Goal: Contribute content

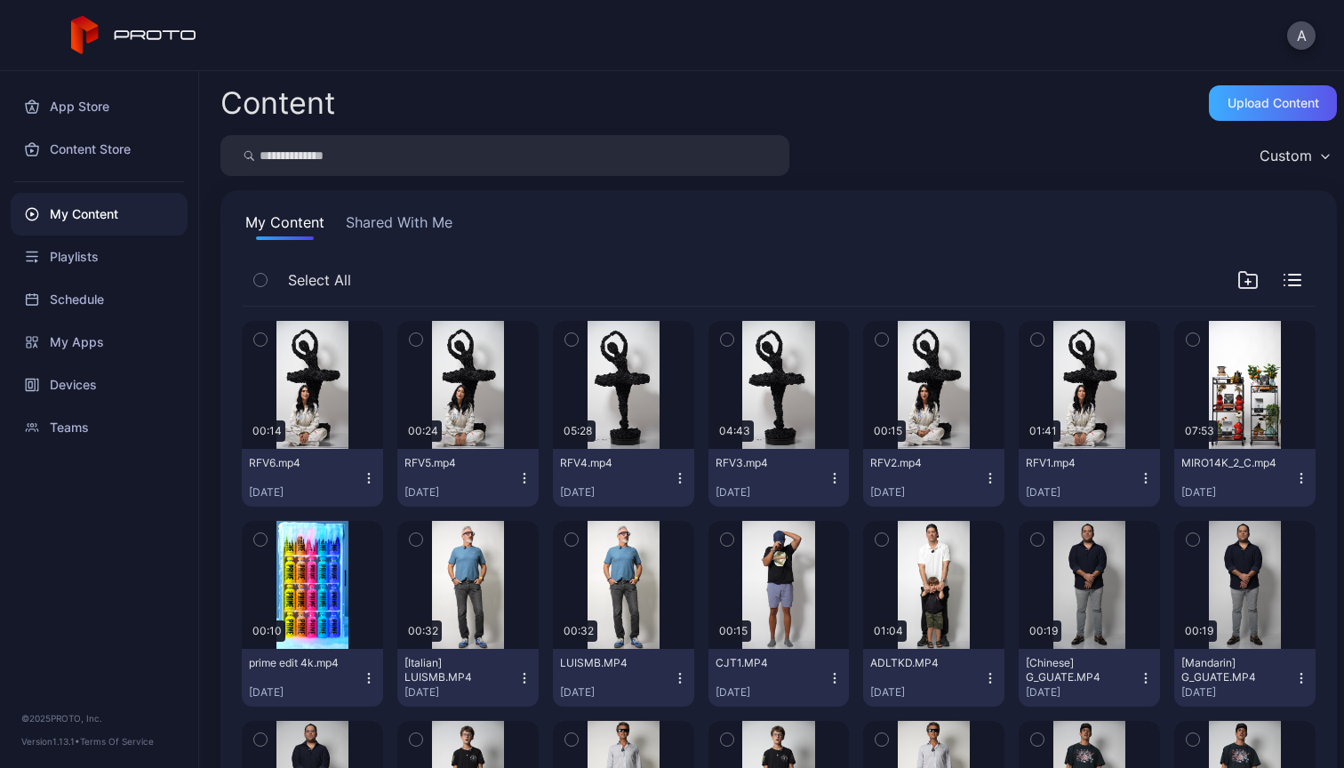
click at [1249, 116] on div "Upload Content" at bounding box center [1273, 103] width 128 height 36
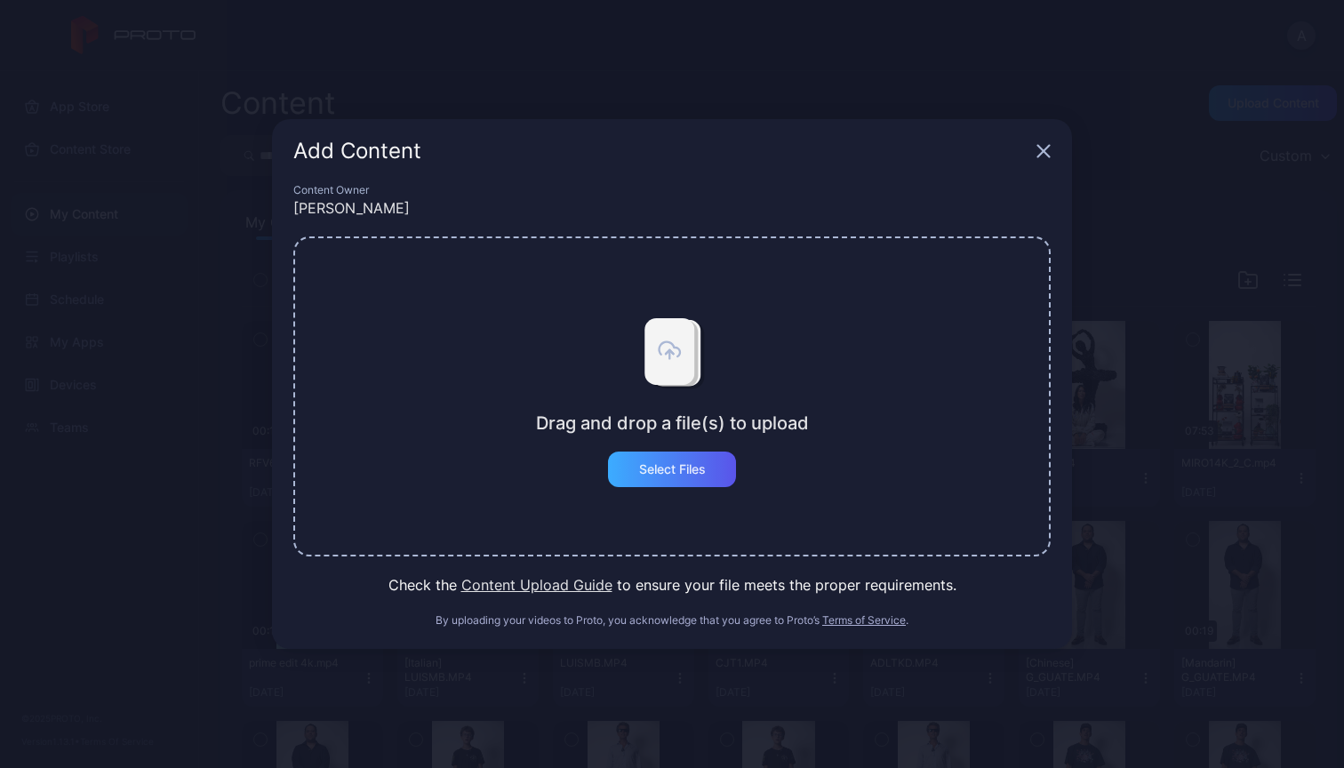
click at [694, 485] on div "Select Files" at bounding box center [672, 470] width 128 height 36
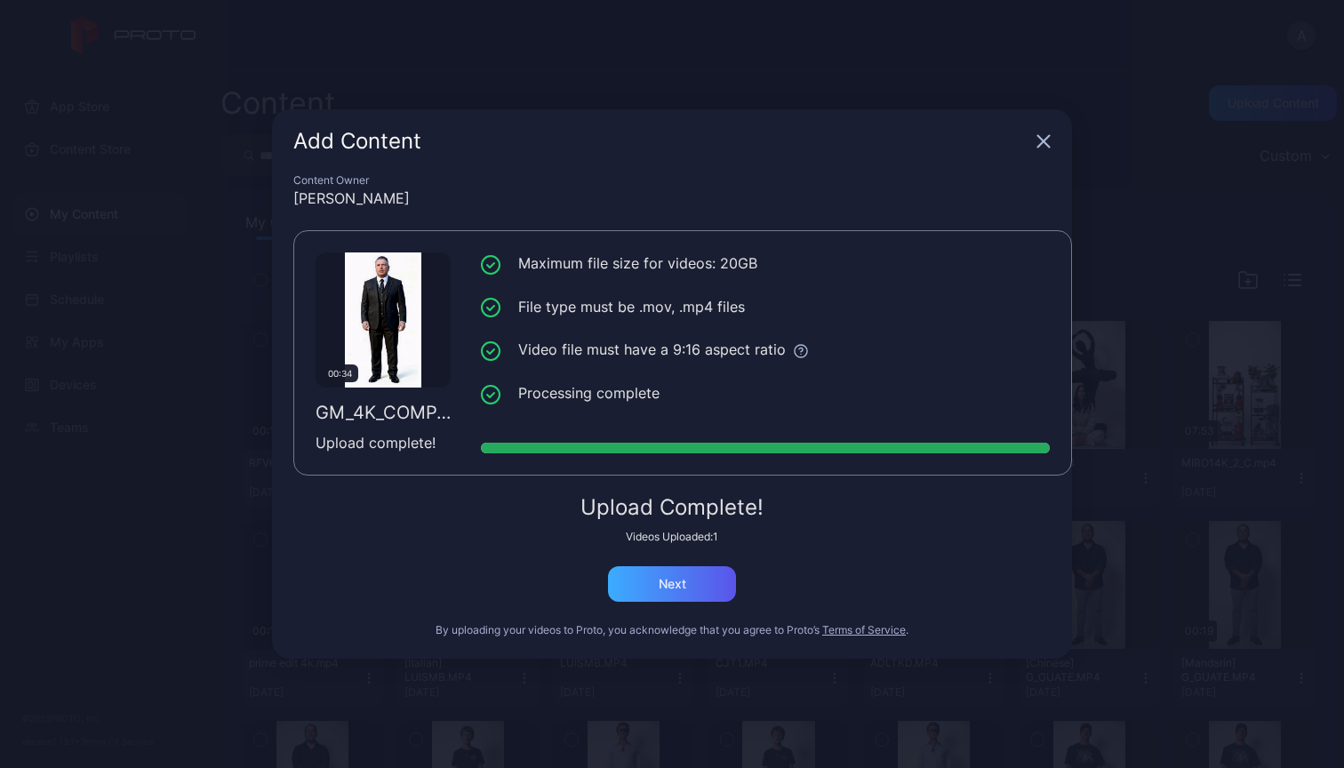
click at [687, 596] on div "Next" at bounding box center [672, 584] width 128 height 36
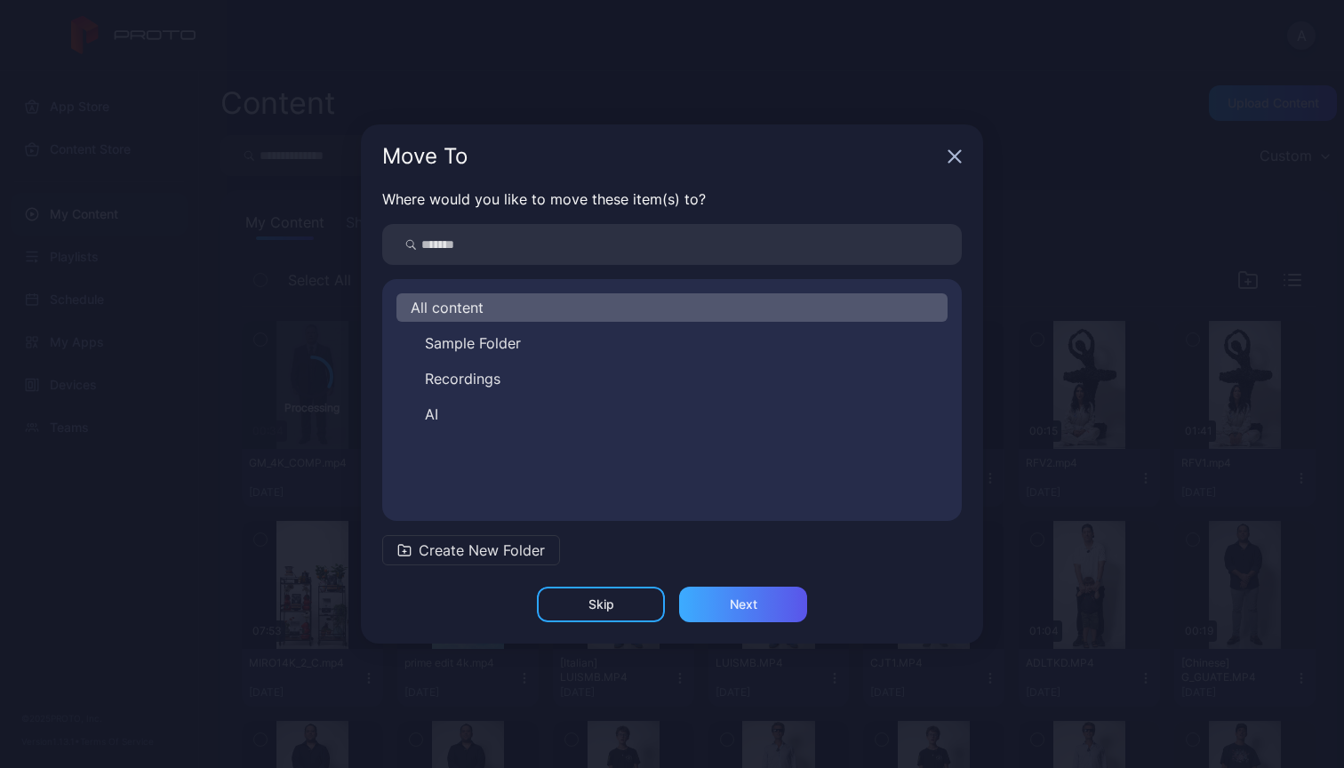
click at [743, 608] on div "Next" at bounding box center [744, 604] width 28 height 14
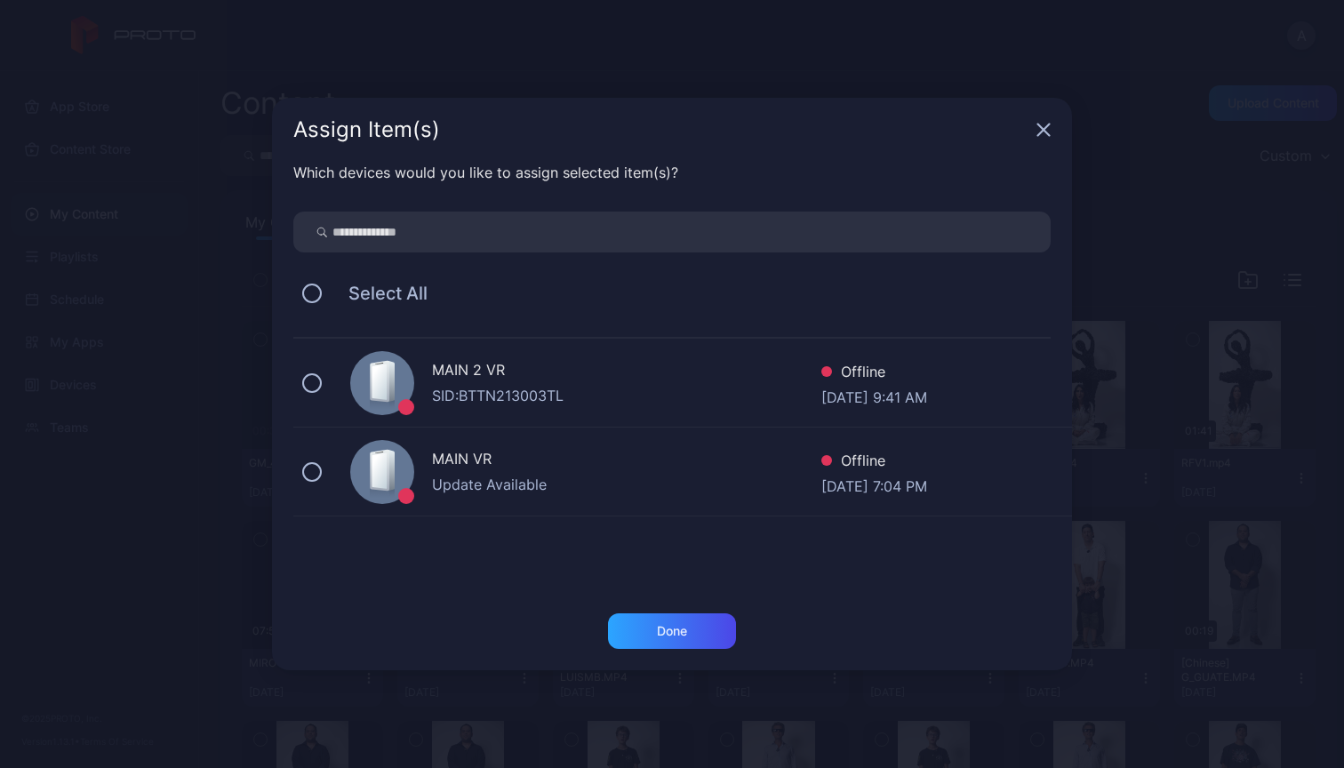
click at [648, 380] on div "MAIN 2 VR" at bounding box center [626, 372] width 389 height 26
click at [682, 627] on div "Done" at bounding box center [672, 631] width 30 height 14
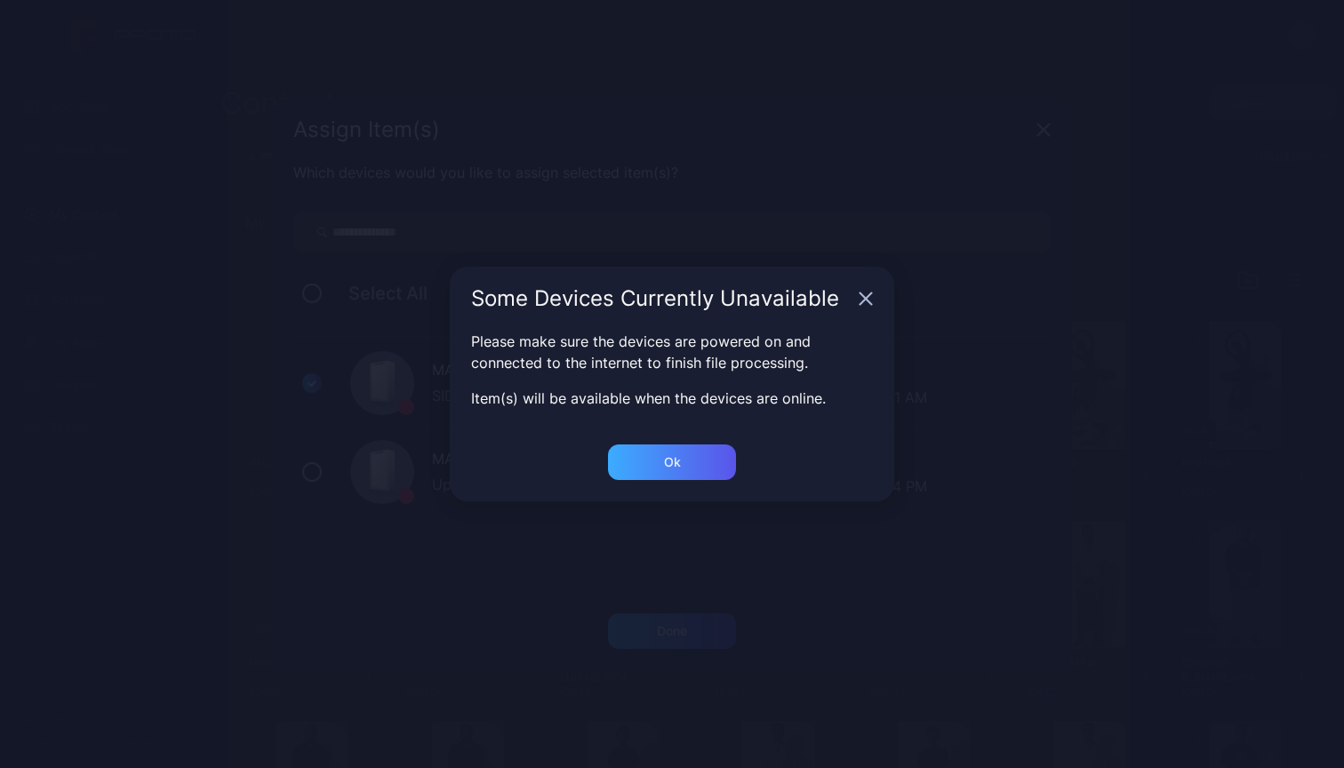
click at [661, 459] on div "Ok" at bounding box center [672, 462] width 128 height 36
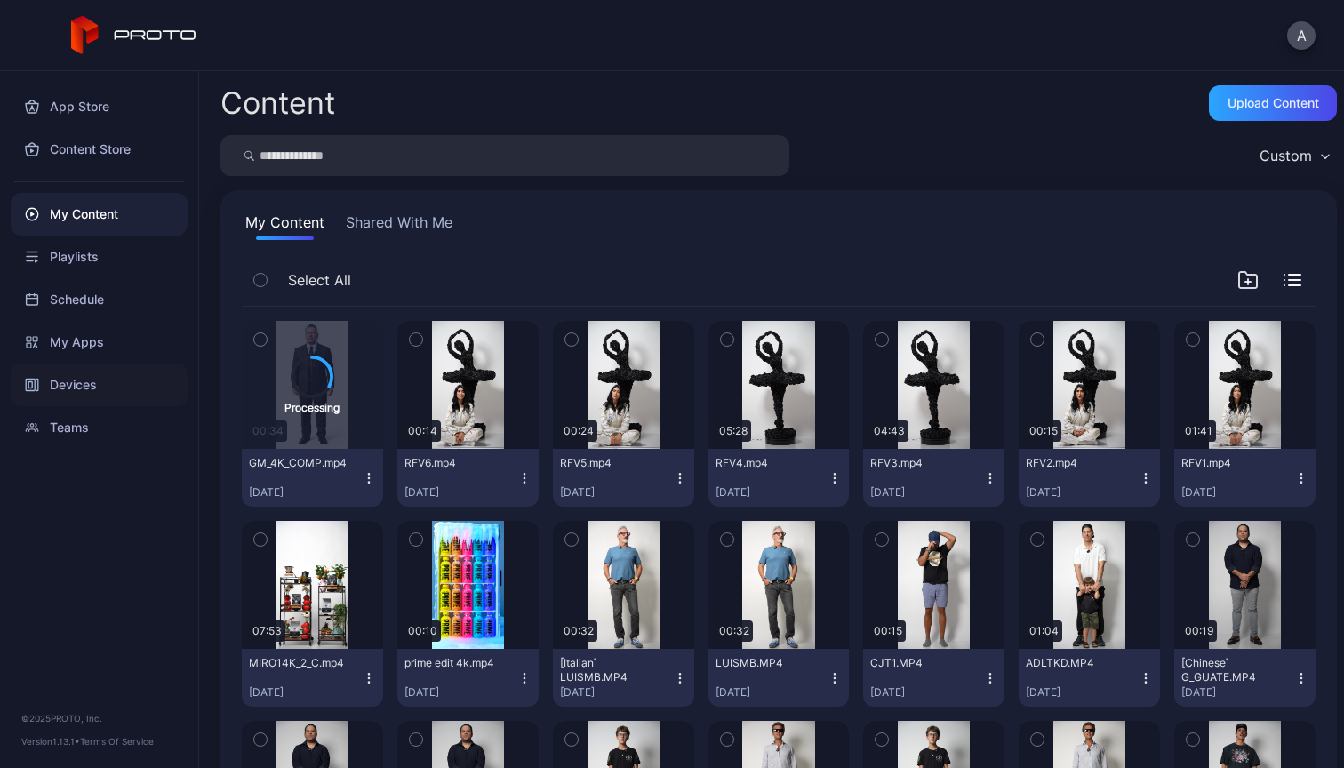
click at [65, 382] on div "Devices" at bounding box center [99, 385] width 177 height 43
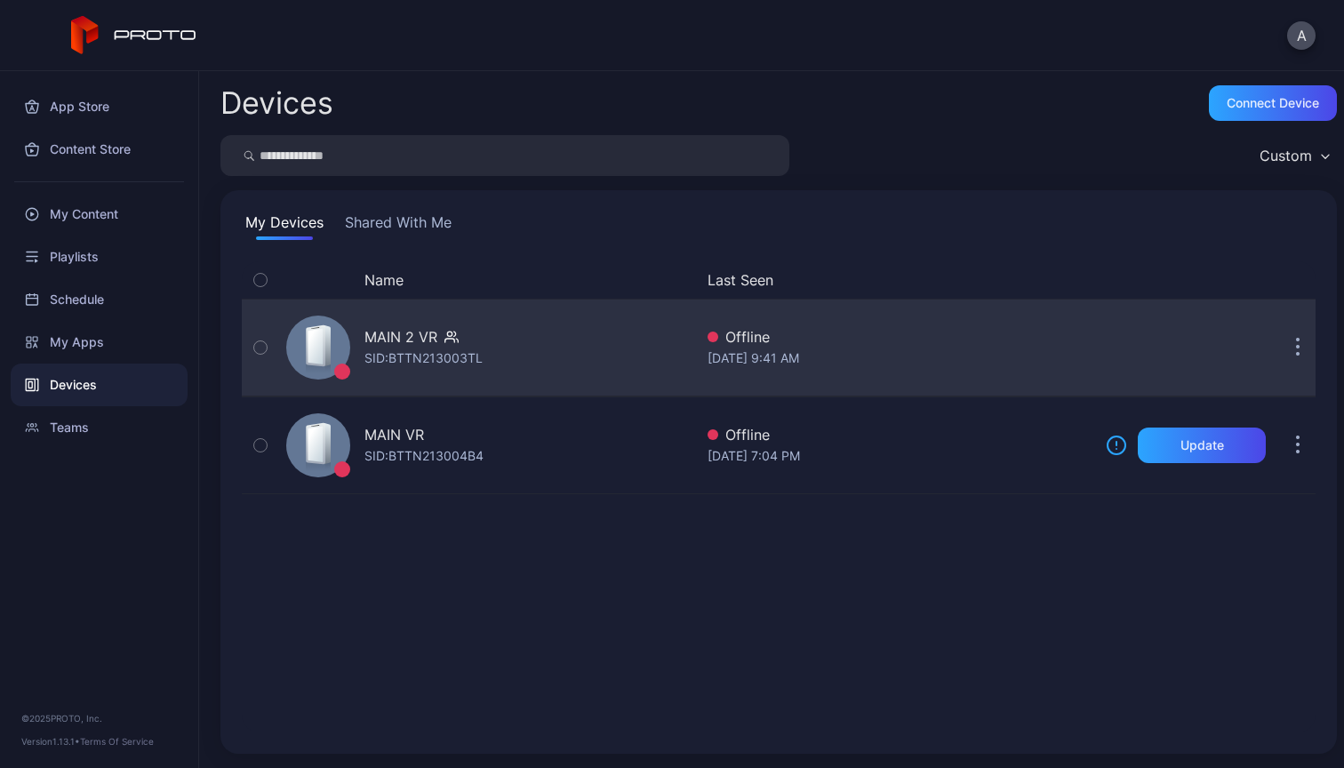
click at [456, 345] on icon "button" at bounding box center [451, 337] width 14 height 18
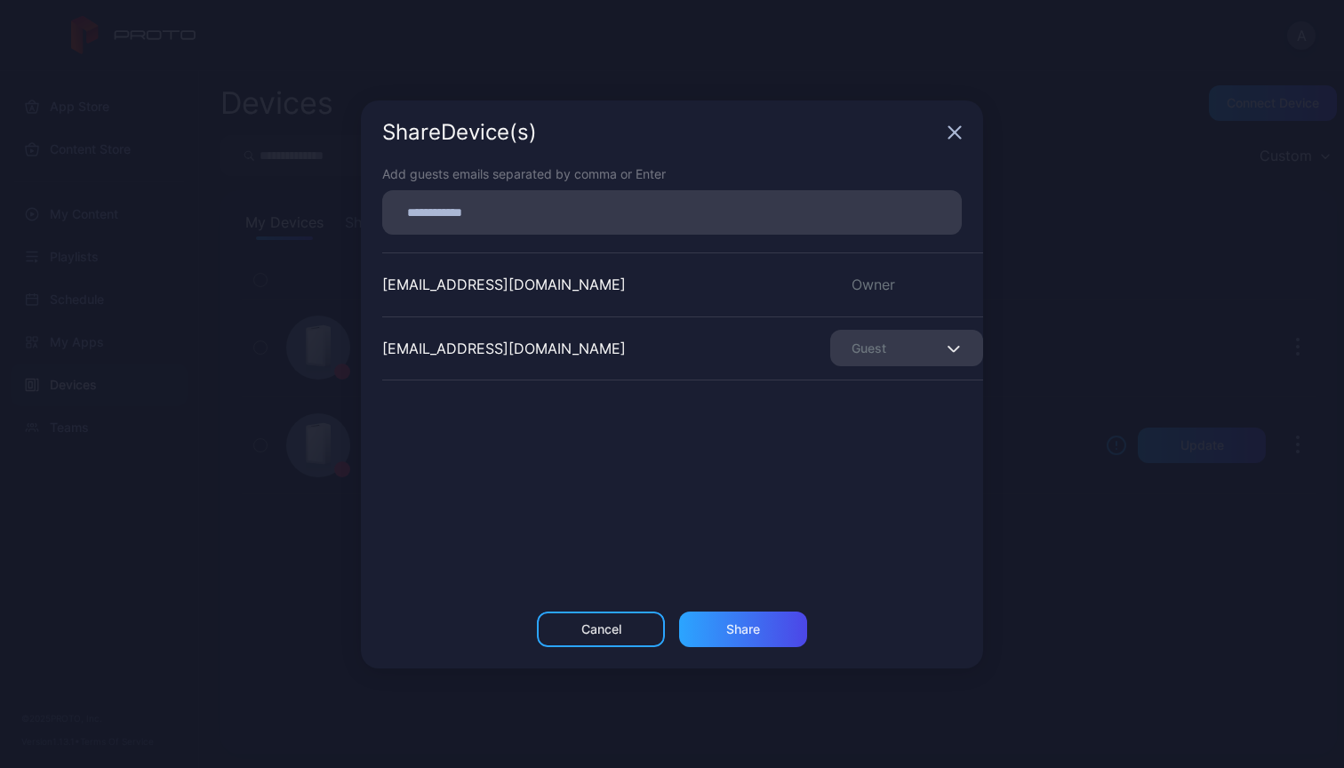
click at [614, 620] on div "Cancel" at bounding box center [601, 630] width 128 height 36
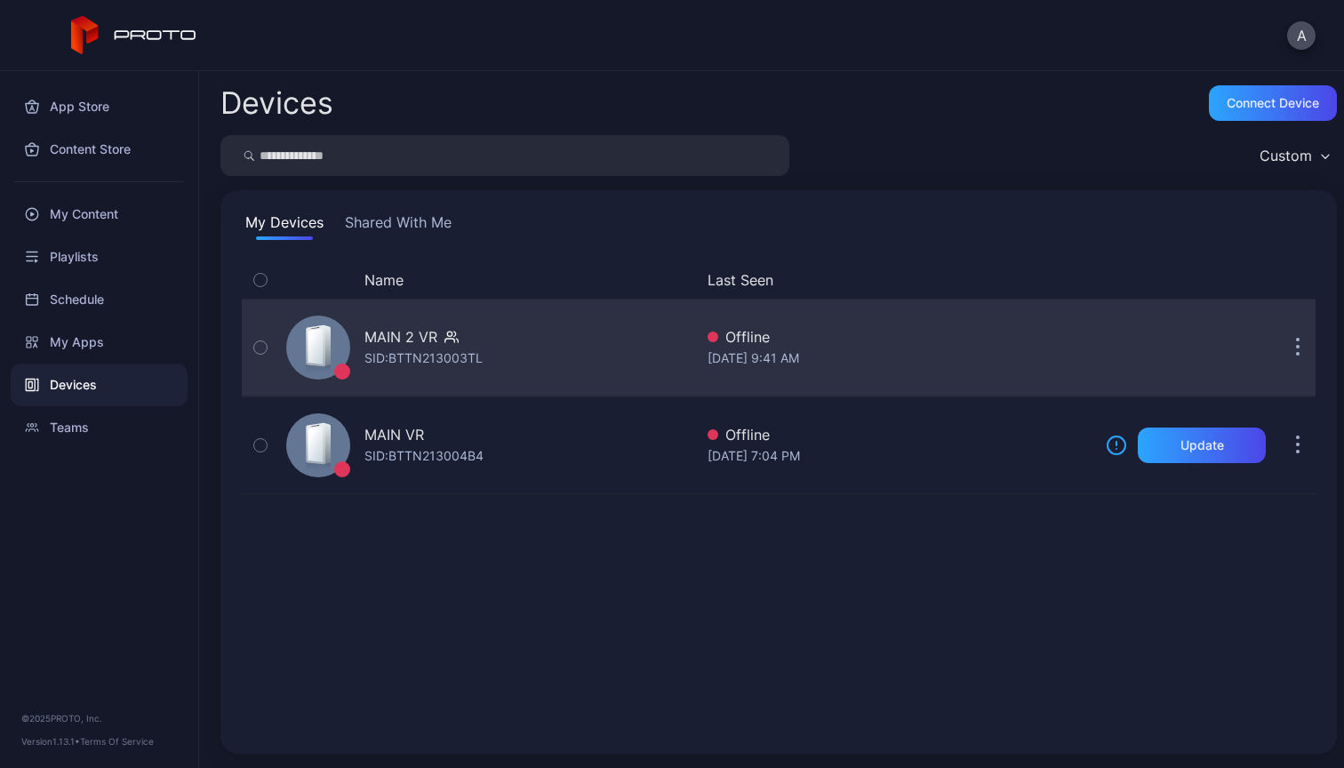
click at [909, 353] on div "[DATE] 9:41 AM" at bounding box center [900, 358] width 384 height 21
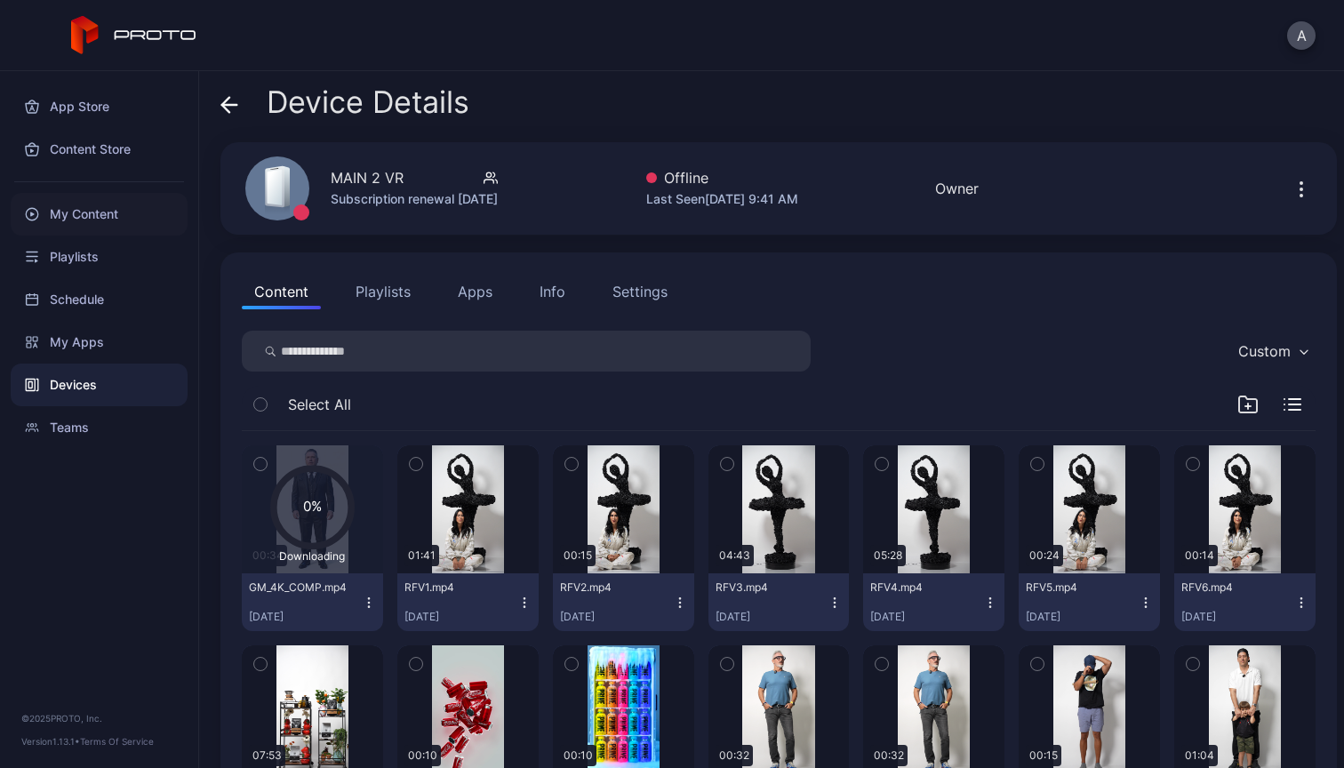
click at [89, 219] on div "My Content" at bounding box center [99, 214] width 177 height 43
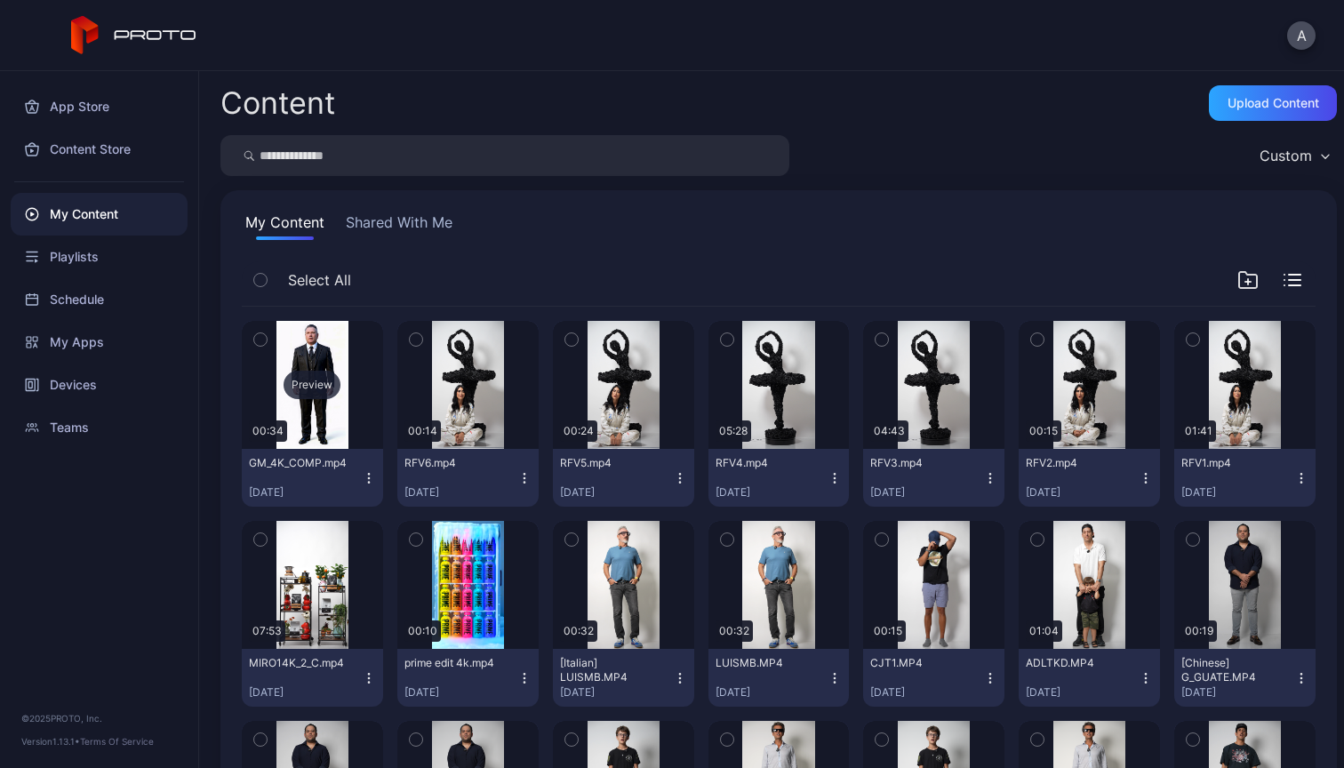
click at [311, 374] on div "Preview" at bounding box center [312, 385] width 57 height 28
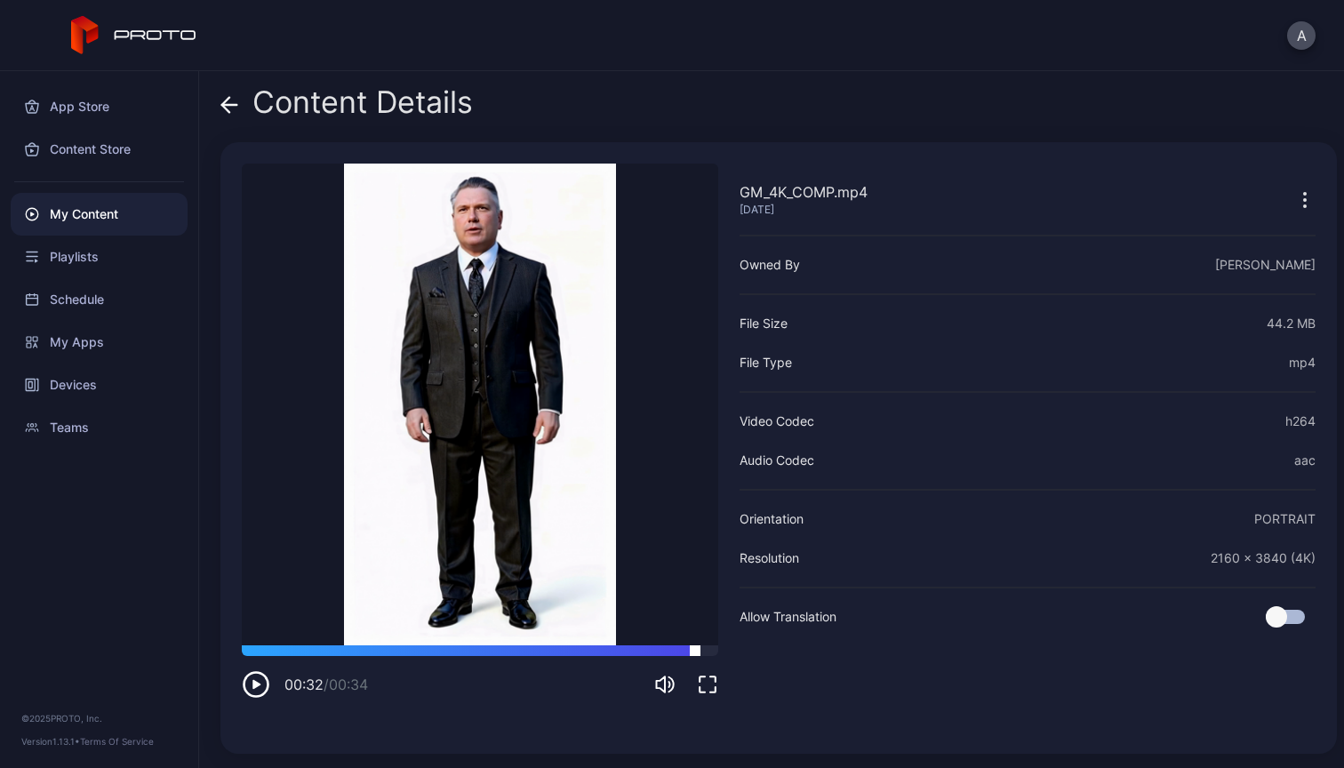
click at [695, 650] on div at bounding box center [480, 650] width 476 height 11
click at [252, 679] on icon "button" at bounding box center [256, 684] width 28 height 28
click at [226, 97] on icon at bounding box center [229, 105] width 18 height 18
